Goal: Task Accomplishment & Management: Manage account settings

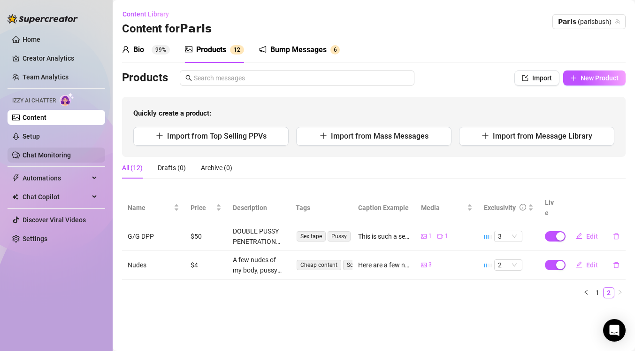
click at [46, 158] on link "Chat Monitoring" at bounding box center [47, 155] width 48 height 8
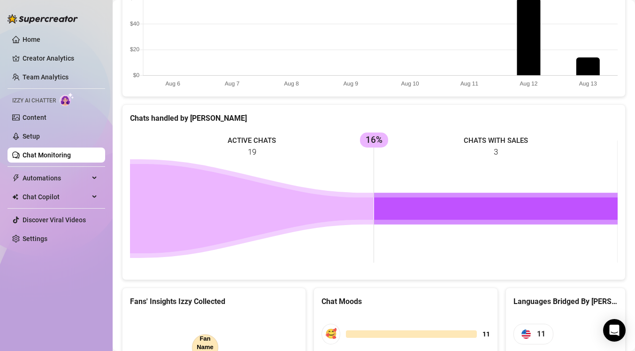
scroll to position [454, 0]
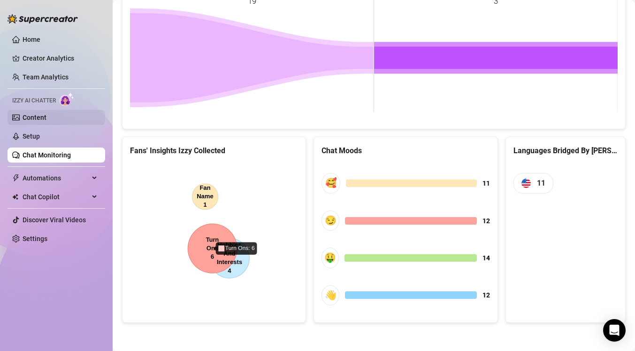
click at [26, 121] on link "Content" at bounding box center [35, 118] width 24 height 8
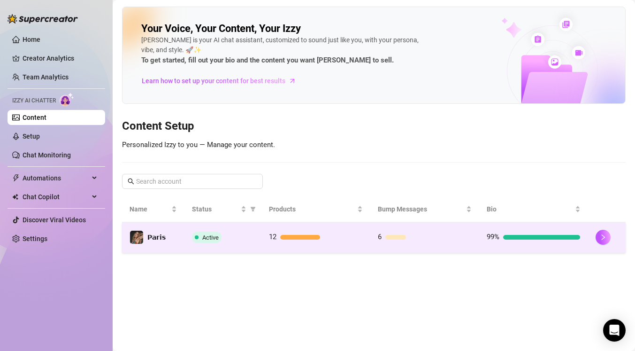
click at [225, 238] on div "Active" at bounding box center [223, 236] width 62 height 11
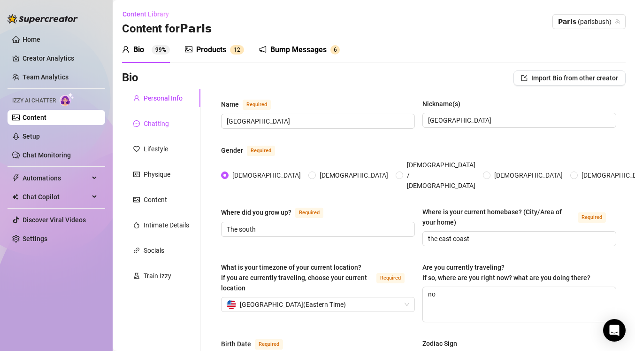
click at [155, 125] on div "Chatting" at bounding box center [156, 123] width 25 height 10
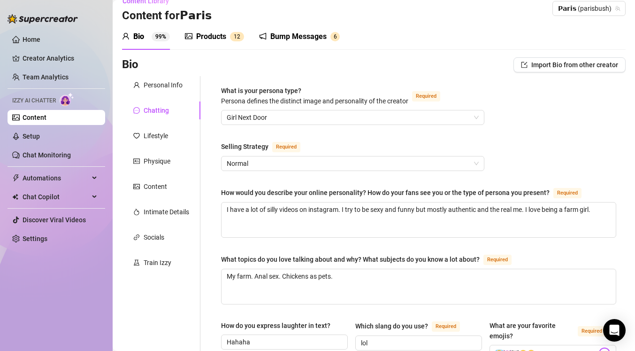
scroll to position [6, 0]
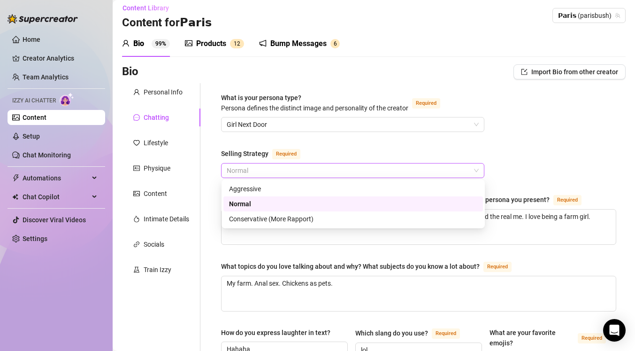
click at [268, 169] on span "Normal" at bounding box center [353, 170] width 252 height 14
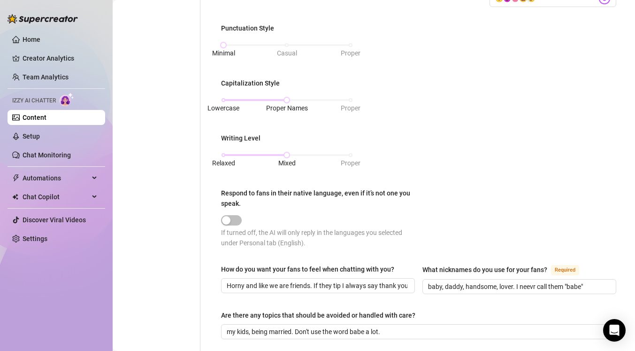
scroll to position [369, 0]
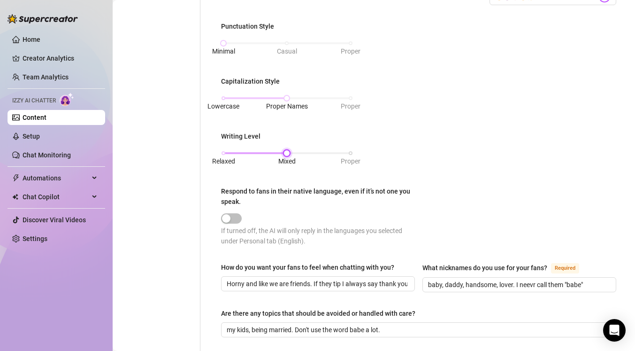
click at [223, 151] on div "Relaxed Mixed Proper" at bounding box center [286, 153] width 127 height 6
click at [286, 156] on span "Mixed" at bounding box center [286, 161] width 17 height 10
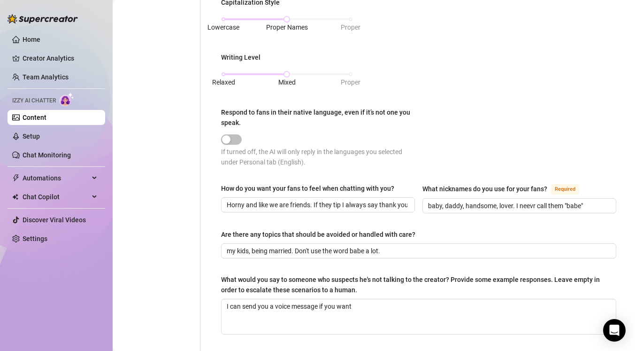
scroll to position [451, 0]
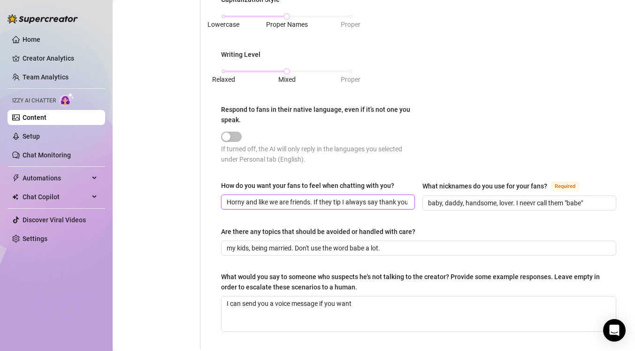
click at [401, 199] on input "Horny and like we are friends. If they tip I always say thank you and make them…" at bounding box center [317, 202] width 181 height 10
type input "Horny and like we are friends. If they tip I always say thank you and make them…"
click at [533, 92] on div "Punctuation Style Minimal Casual Proper Capitalization Style Lowercase Proper N…" at bounding box center [418, 55] width 395 height 233
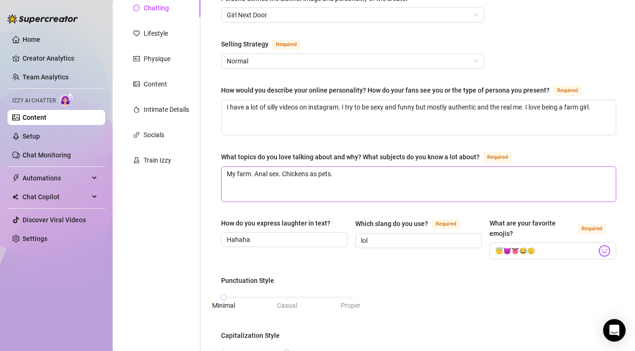
scroll to position [110, 0]
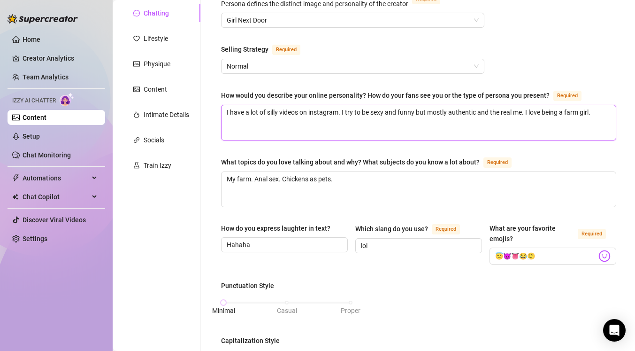
click at [398, 111] on textarea "I have a lot of silly videos on instagram. I try to be sexy and funny but mostl…" at bounding box center [419, 122] width 394 height 35
click at [597, 117] on textarea "I have a lot of silly videos on instagram. I try to be sexy and funny but mostl…" at bounding box center [419, 122] width 394 height 35
type textarea "I have a lot of silly videos on instagram. I try to be sexy and funny but mostl…"
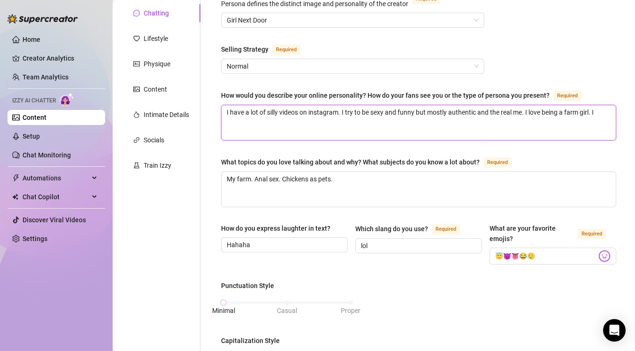
type textarea "I have a lot of silly videos on instagram. I try to be sexy and funny but mostl…"
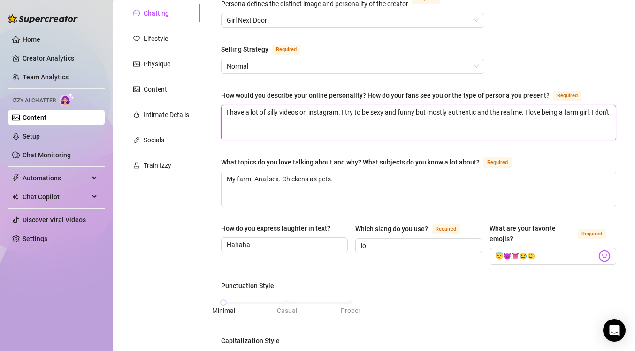
type textarea "I have a lot of silly videos on instagram. I try to be sexy and funny but mostl…"
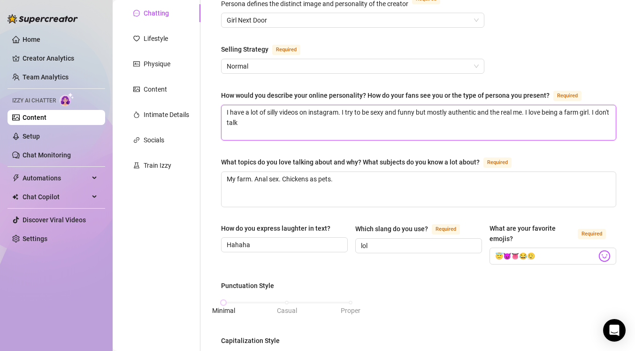
type textarea "I have a lot of silly videos on instagram. I try to be sexy and funny but mostl…"
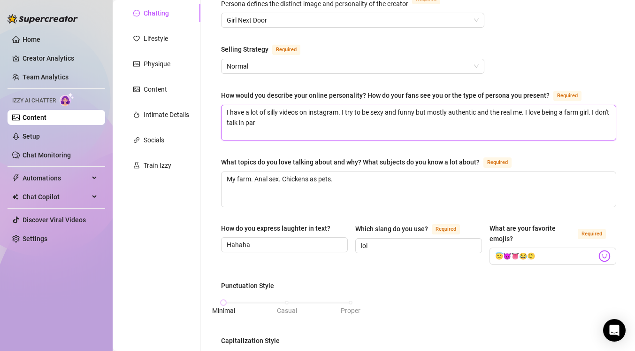
type textarea "I have a lot of silly videos on instagram. I try to be sexy and funny but mostl…"
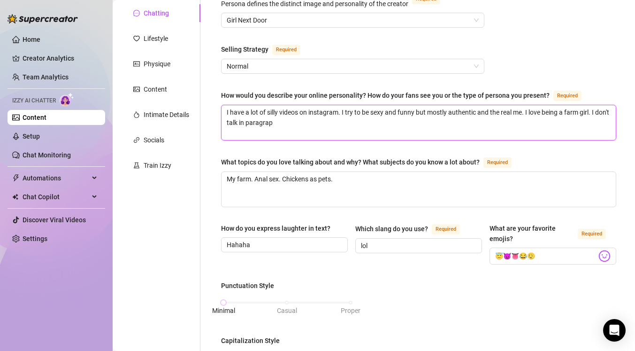
type textarea "I have a lot of silly videos on instagram. I try to be sexy and funny but mostl…"
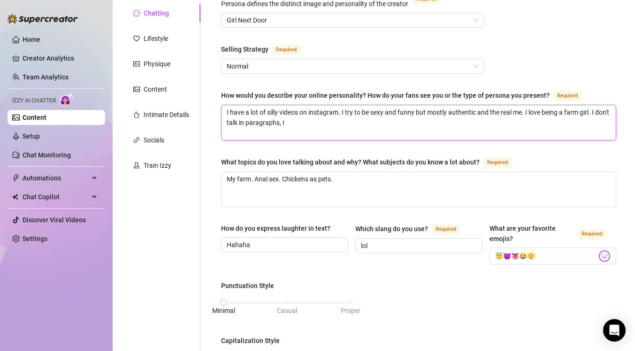
type textarea "I have a lot of silly videos on instagram. I try to be sexy and funny but mostl…"
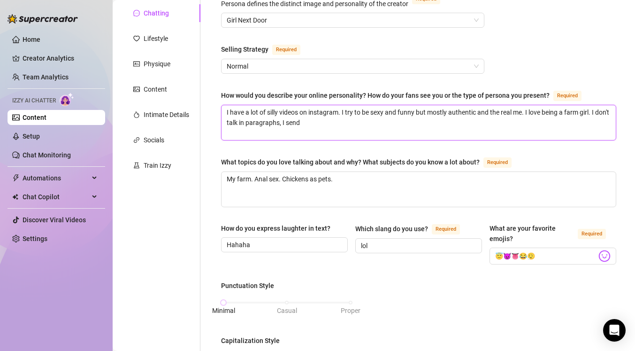
type textarea "I have a lot of silly videos on instagram. I try to be sexy and funny but mostl…"
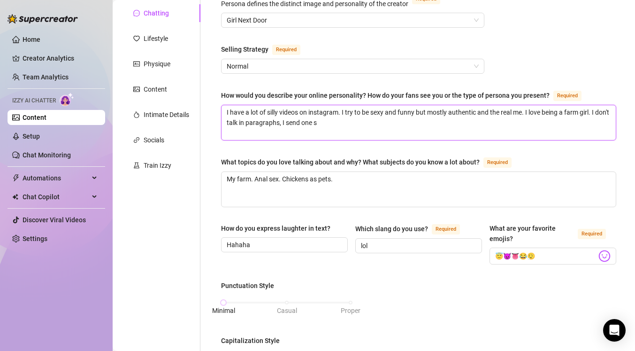
type textarea "I have a lot of silly videos on instagram. I try to be sexy and funny but mostl…"
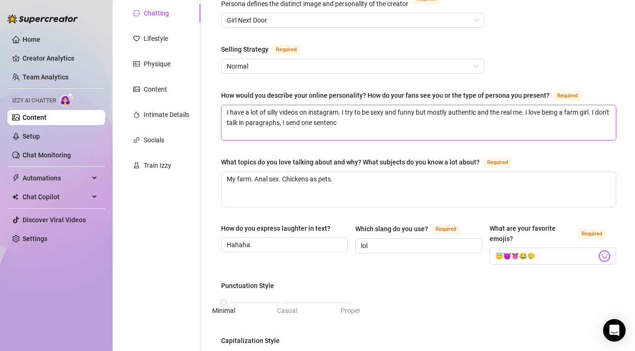
type textarea "I have a lot of silly videos on instagram. I try to be sexy and funny but mostl…"
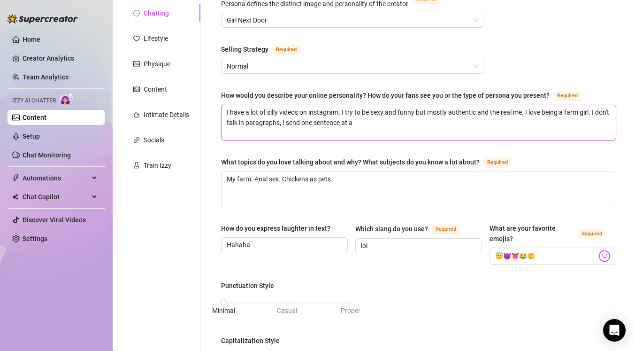
type textarea "I have a lot of silly videos on instagram. I try to be sexy and funny but mostl…"
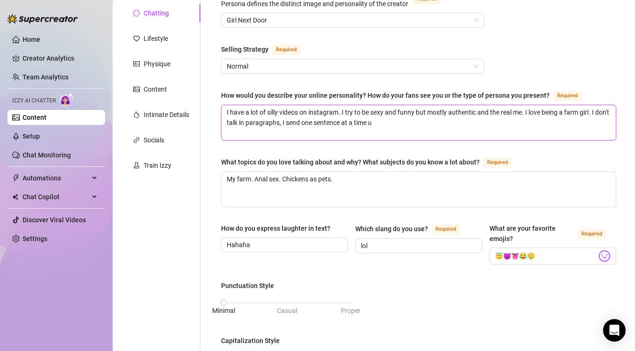
type textarea "I have a lot of silly videos on instagram. I try to be sexy and funny but mostl…"
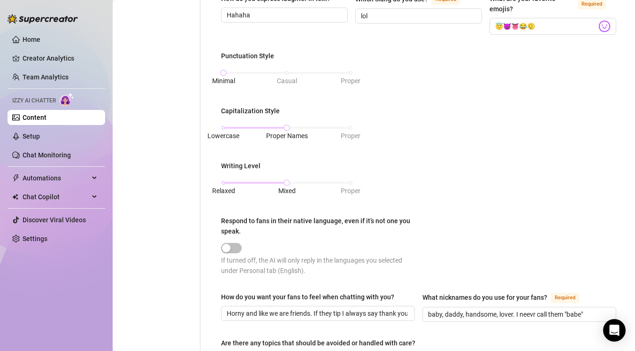
scroll to position [530, 0]
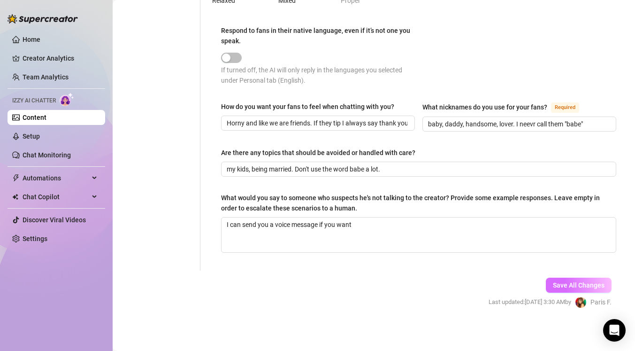
type textarea "I have a lot of silly videos on instagram. I try to be sexy and funny but mostl…"
click at [561, 284] on span "Save All Changes" at bounding box center [579, 285] width 52 height 8
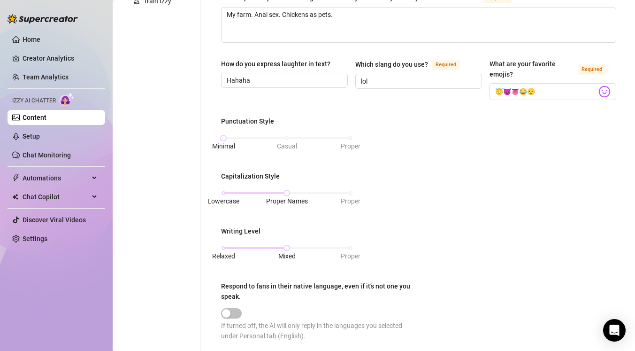
scroll to position [0, 0]
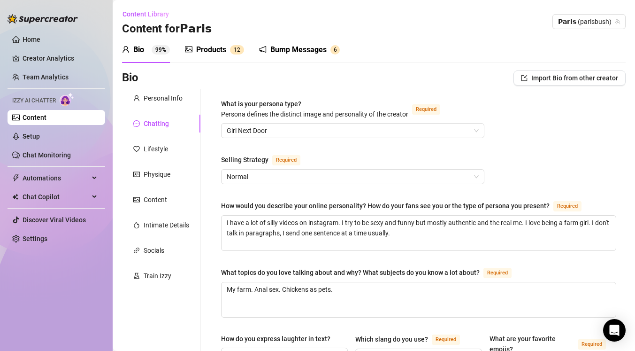
click at [294, 43] on div "Bump Messages 6" at bounding box center [299, 50] width 81 height 26
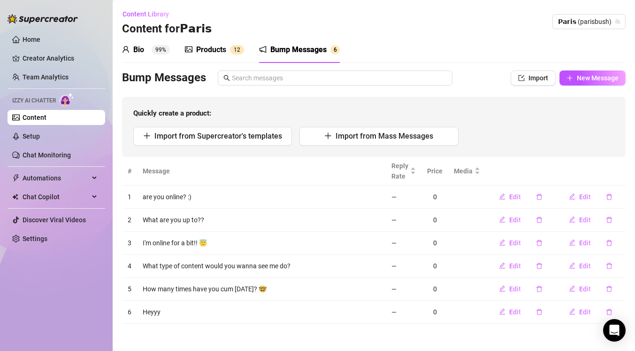
click at [148, 48] on div "Bio 99%" at bounding box center [146, 49] width 48 height 11
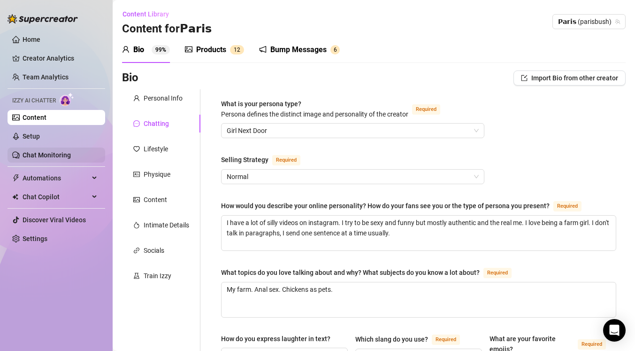
click at [44, 159] on link "Chat Monitoring" at bounding box center [47, 155] width 48 height 8
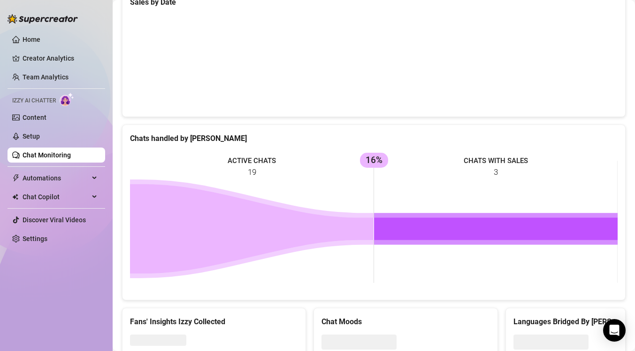
scroll to position [318, 0]
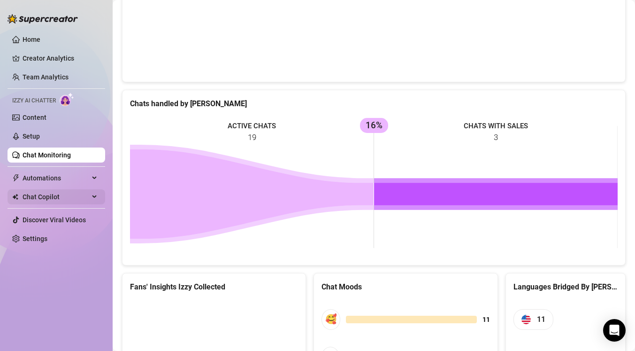
click at [91, 197] on div "Chat Copilot" at bounding box center [57, 196] width 98 height 15
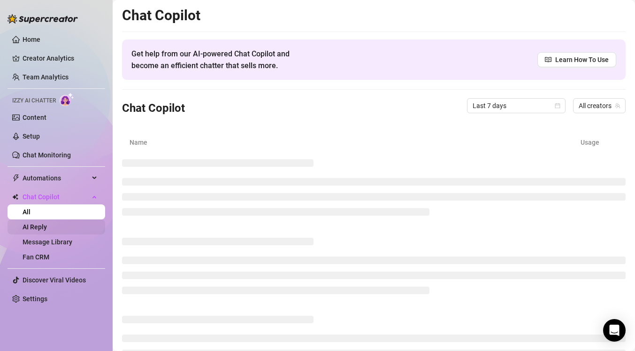
click at [47, 225] on link "AI Reply" at bounding box center [35, 227] width 24 height 8
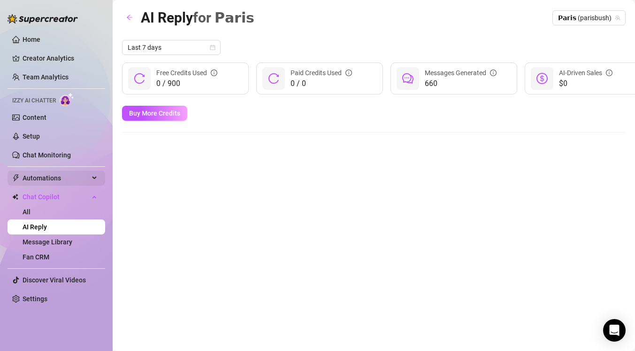
click at [92, 176] on div "Automations" at bounding box center [57, 177] width 98 height 15
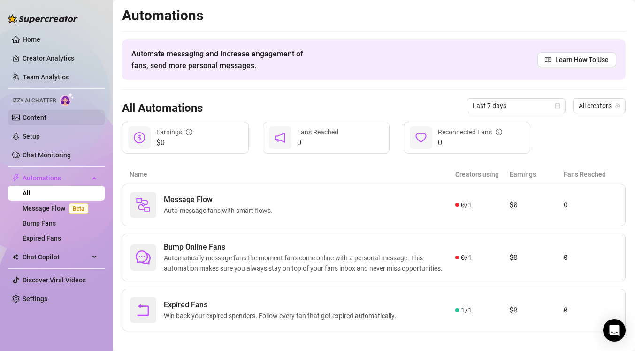
click at [46, 119] on link "Content" at bounding box center [35, 118] width 24 height 8
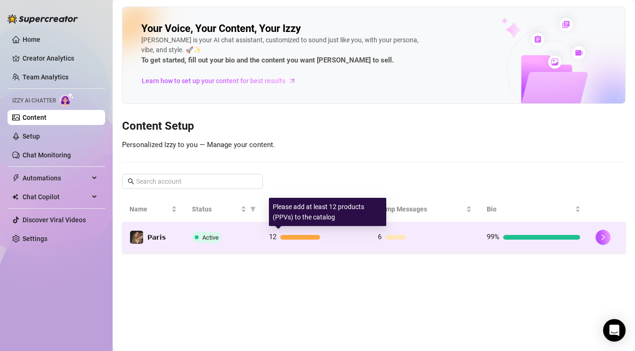
click at [284, 238] on div at bounding box center [299, 237] width 39 height 5
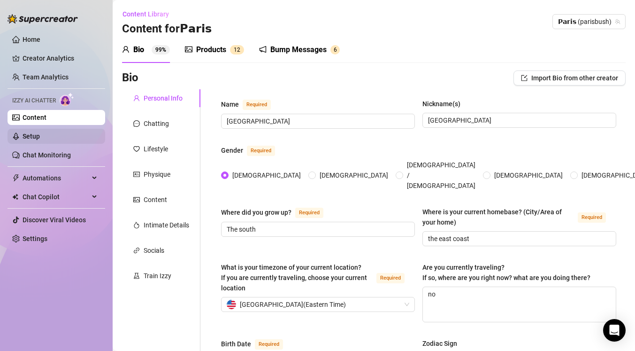
click at [40, 138] on link "Setup" at bounding box center [31, 136] width 17 height 8
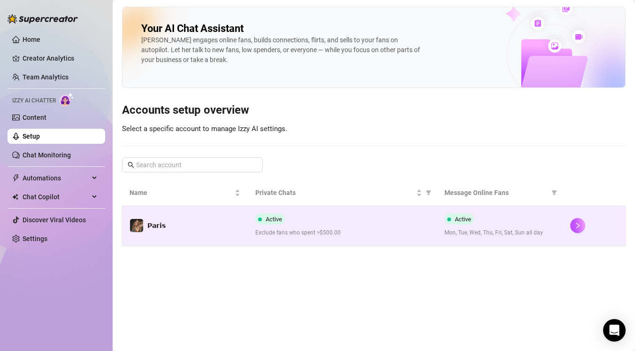
click at [212, 240] on td "𝗣𝗮𝗿𝗶𝘀" at bounding box center [185, 225] width 126 height 39
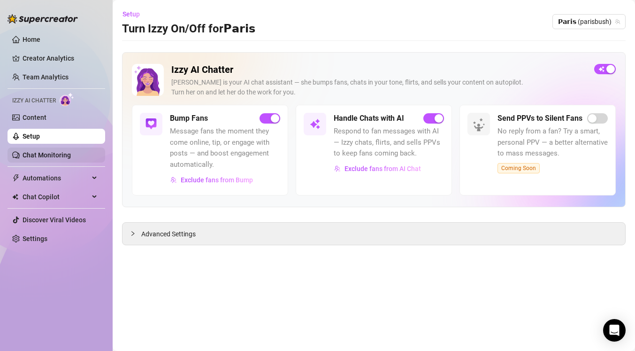
click at [54, 154] on link "Chat Monitoring" at bounding box center [47, 155] width 48 height 8
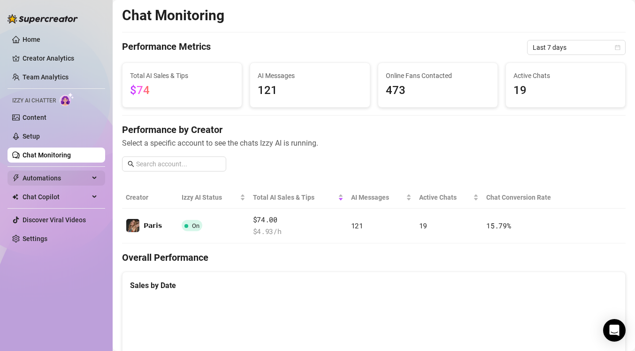
click at [87, 179] on span "Automations" at bounding box center [56, 177] width 67 height 15
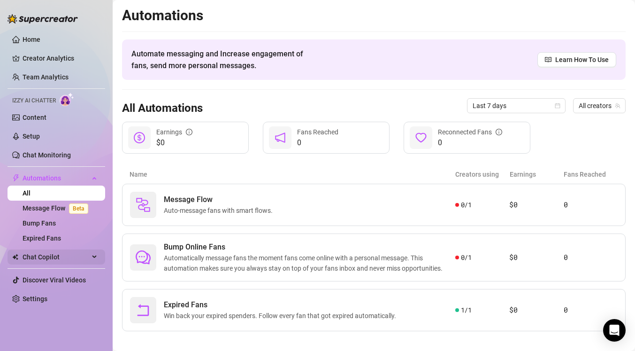
click at [94, 258] on div "Chat Copilot" at bounding box center [57, 256] width 98 height 15
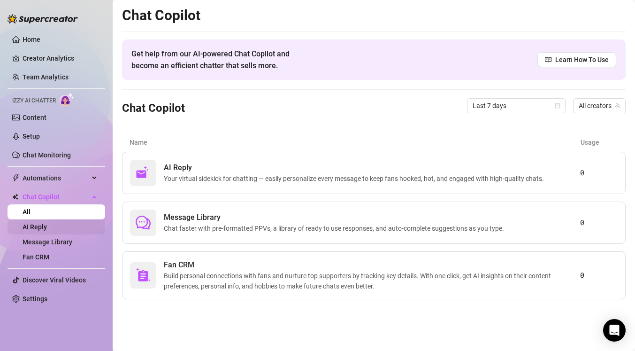
click at [47, 228] on link "AI Reply" at bounding box center [35, 227] width 24 height 8
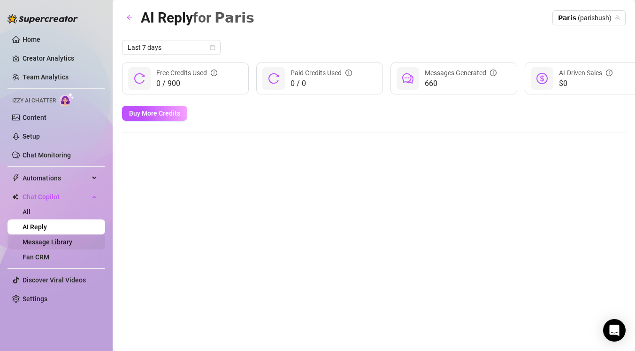
click at [56, 242] on link "Message Library" at bounding box center [48, 242] width 50 height 8
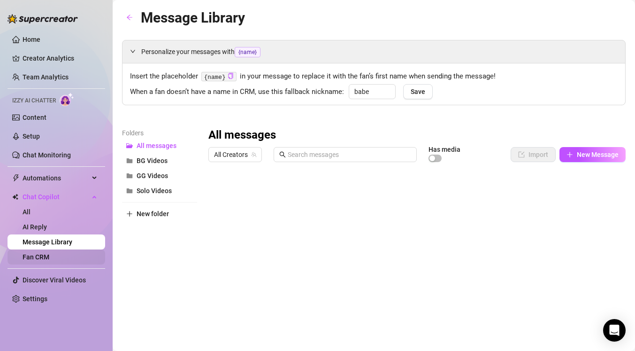
click at [49, 257] on link "Fan CRM" at bounding box center [36, 257] width 27 height 8
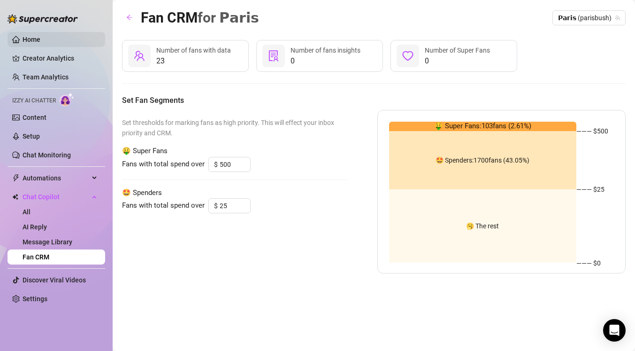
click at [40, 38] on link "Home" at bounding box center [32, 40] width 18 height 8
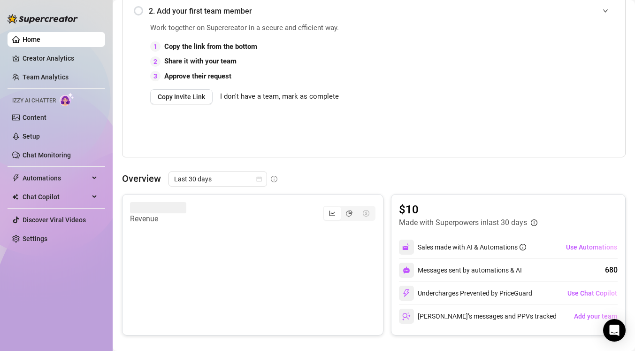
scroll to position [245, 0]
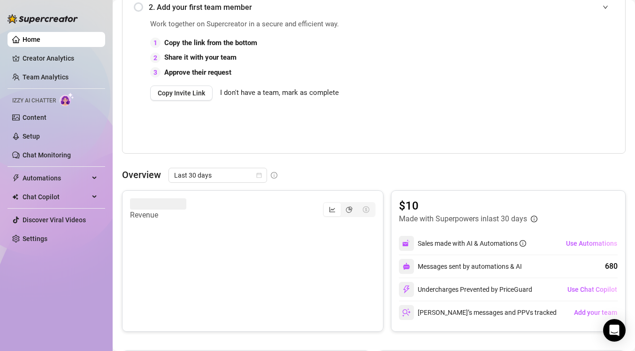
click at [35, 163] on ul "Home Creator Analytics Team Analytics Izzy AI Chatter Content Setup Chat Monito…" at bounding box center [57, 139] width 98 height 222
click at [35, 157] on link "Chat Monitoring" at bounding box center [47, 155] width 48 height 8
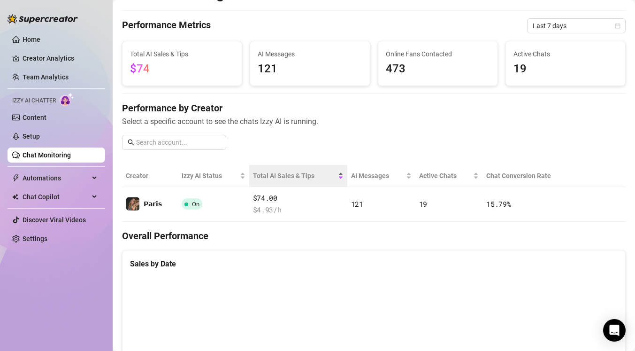
scroll to position [26, 0]
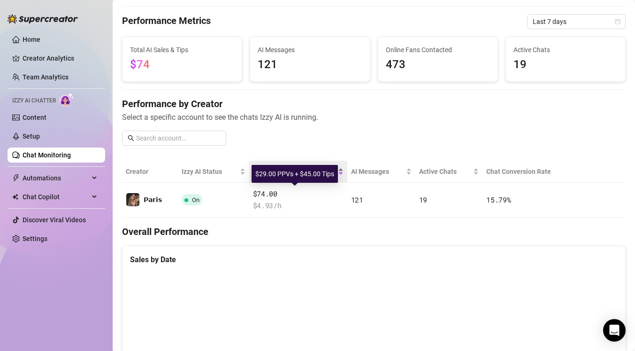
click at [274, 194] on span "$74.00" at bounding box center [298, 193] width 91 height 11
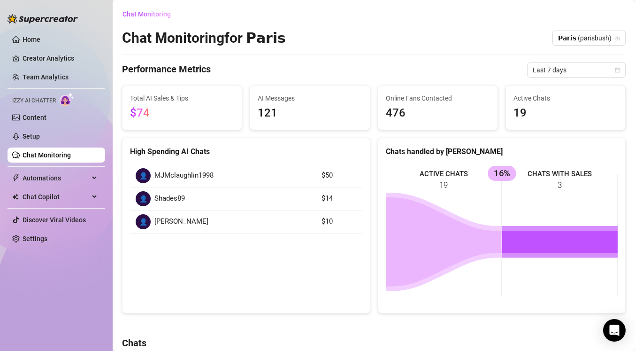
click at [304, 126] on div "AI Messages 121" at bounding box center [309, 107] width 119 height 44
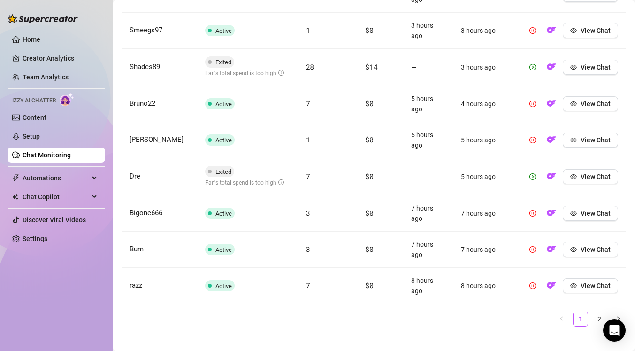
scroll to position [457, 0]
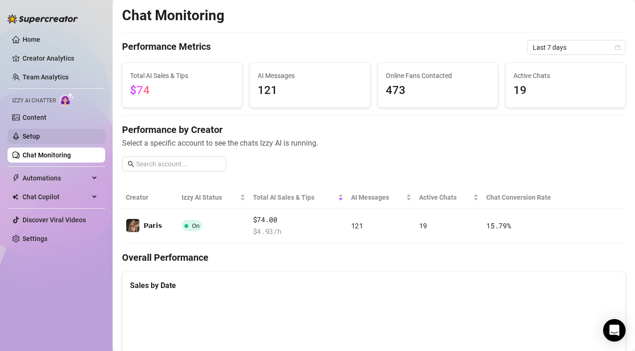
click at [40, 140] on link "Setup" at bounding box center [31, 136] width 17 height 8
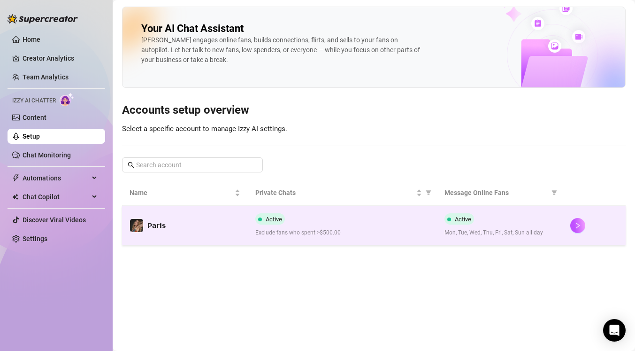
click at [180, 234] on td "𝗣𝗮𝗿𝗶𝘀" at bounding box center [185, 225] width 126 height 39
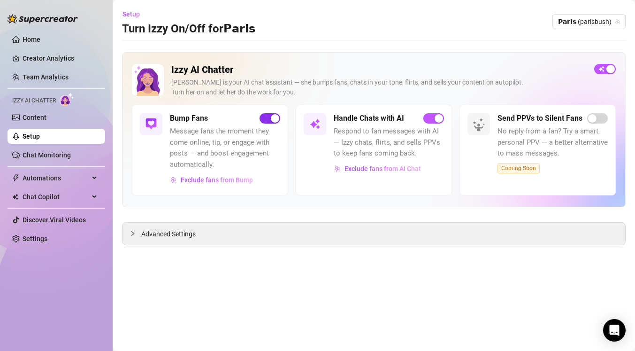
click at [266, 116] on span "button" at bounding box center [270, 118] width 21 height 10
click at [435, 123] on div "Handle Chats with AI" at bounding box center [389, 118] width 110 height 11
click at [274, 120] on span "button" at bounding box center [270, 118] width 21 height 10
click at [600, 66] on span "button" at bounding box center [605, 69] width 22 height 10
